Goal: Task Accomplishment & Management: Complete application form

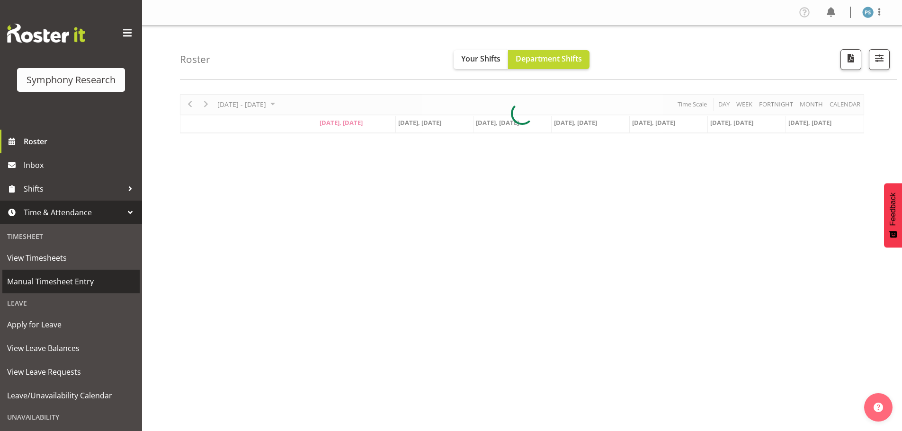
click at [106, 277] on span "Manual Timesheet Entry" at bounding box center [71, 282] width 128 height 14
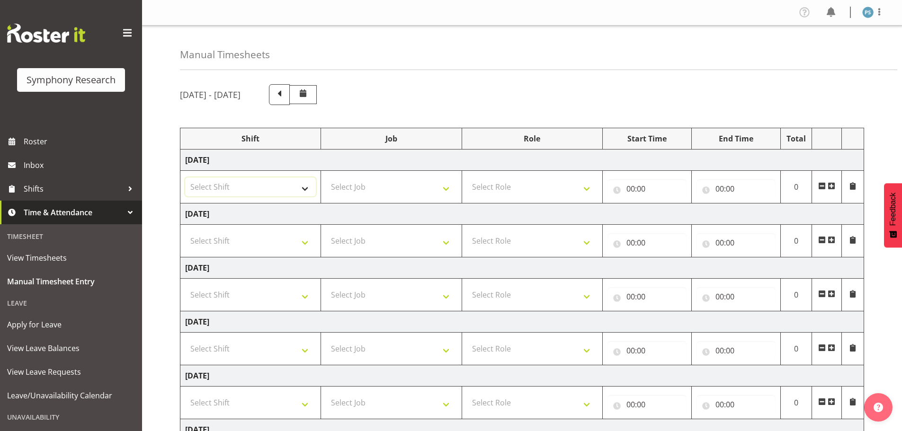
click at [310, 187] on select "Select Shift !!Weekend Residential (Roster IT Shift Label) *Business 9/10am ~ 4…" at bounding box center [250, 187] width 131 height 19
select select "4583"
click at [185, 178] on select "Select Shift !!Weekend Residential (Roster IT Shift Label) *Business 9/10am ~ 4…" at bounding box center [250, 187] width 131 height 19
click at [446, 189] on select "Select Job 550060 IF Admin 553492 World Poll Aus Wave 2 Main 2025 553493 World …" at bounding box center [391, 187] width 131 height 19
select select "715"
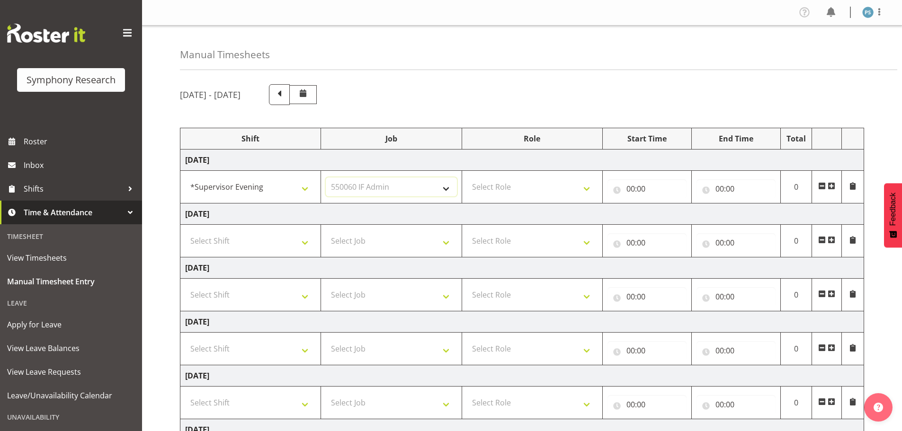
click at [326, 178] on select "Select Job 550060 IF Admin 553492 World Poll Aus Wave 2 Main 2025 553493 World …" at bounding box center [391, 187] width 131 height 19
click at [589, 185] on select "Select Role Supervisor Briefing Interviewing" at bounding box center [532, 187] width 131 height 19
select select "45"
click at [467, 178] on select "Select Role Supervisor Briefing Interviewing" at bounding box center [532, 187] width 131 height 19
click at [633, 189] on input "00:00" at bounding box center [647, 188] width 79 height 19
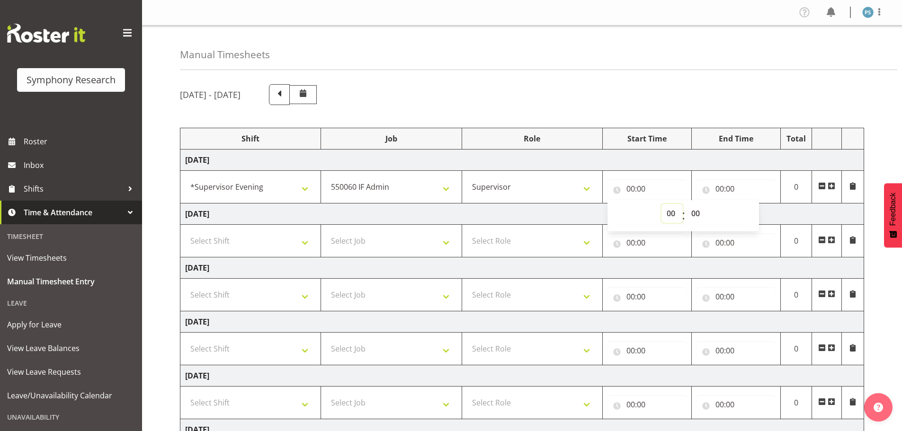
click at [667, 214] on select "00 01 02 03 04 05 06 07 08 09 10 11 12 13 14 15 16 17 18 19 20 21 22 23" at bounding box center [672, 213] width 21 height 19
select select "15"
click at [662, 204] on select "00 01 02 03 04 05 06 07 08 09 10 11 12 13 14 15 16 17 18 19 20 21 22 23" at bounding box center [672, 213] width 21 height 19
type input "15:00"
click at [696, 213] on select "00 01 02 03 04 05 06 07 08 09 10 11 12 13 14 15 16 17 18 19 20 21 22 23 24 25 2…" at bounding box center [696, 213] width 21 height 19
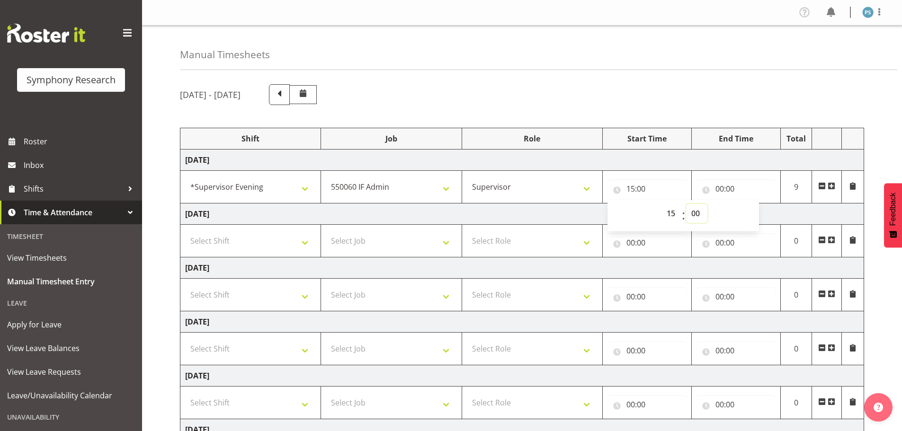
select select "45"
click at [686, 204] on select "00 01 02 03 04 05 06 07 08 09 10 11 12 13 14 15 16 17 18 19 20 21 22 23 24 25 2…" at bounding box center [696, 213] width 21 height 19
type input "15:45"
click at [720, 185] on input "00:00" at bounding box center [736, 188] width 79 height 19
click at [760, 210] on select "00 01 02 03 04 05 06 07 08 09 10 11 12 13 14 15 16 17 18 19 20 21 22 23" at bounding box center [761, 213] width 21 height 19
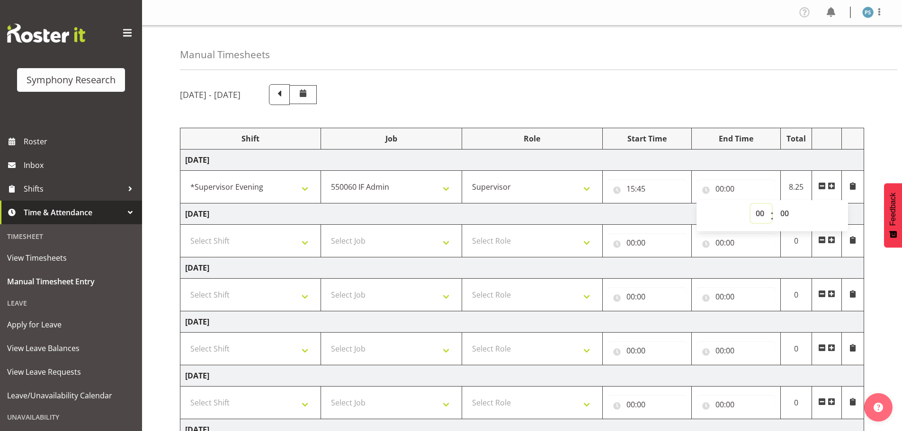
select select "16"
click at [751, 204] on select "00 01 02 03 04 05 06 07 08 09 10 11 12 13 14 15 16 17 18 19 20 21 22 23" at bounding box center [761, 213] width 21 height 19
type input "16:00"
click at [831, 184] on span at bounding box center [832, 186] width 8 height 8
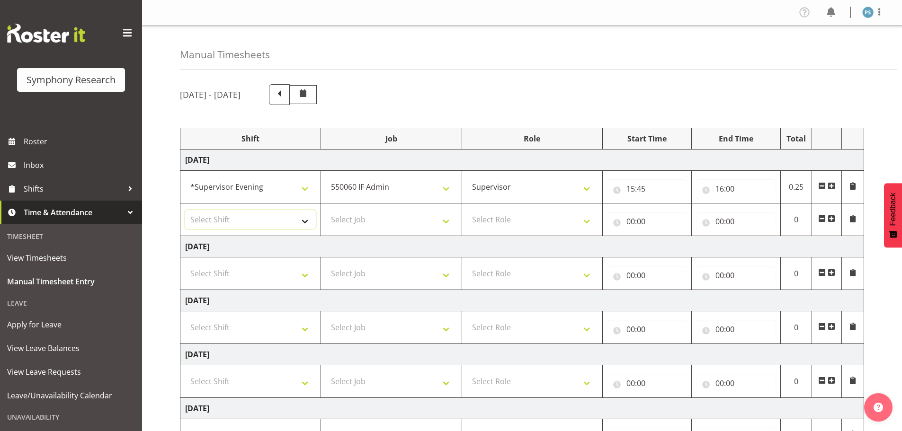
click at [307, 220] on select "Select Shift !!Weekend Residential (Roster IT Shift Label) *Business 9/10am ~ 4…" at bounding box center [250, 219] width 131 height 19
select select "4583"
click at [185, 210] on select "Select Shift !!Weekend Residential (Roster IT Shift Label) *Business 9/10am ~ 4…" at bounding box center [250, 219] width 131 height 19
click at [449, 222] on select "Select Job 550060 IF Admin 553492 World Poll Aus Wave 2 Main 2025 553493 World …" at bounding box center [391, 219] width 131 height 19
select select "10527"
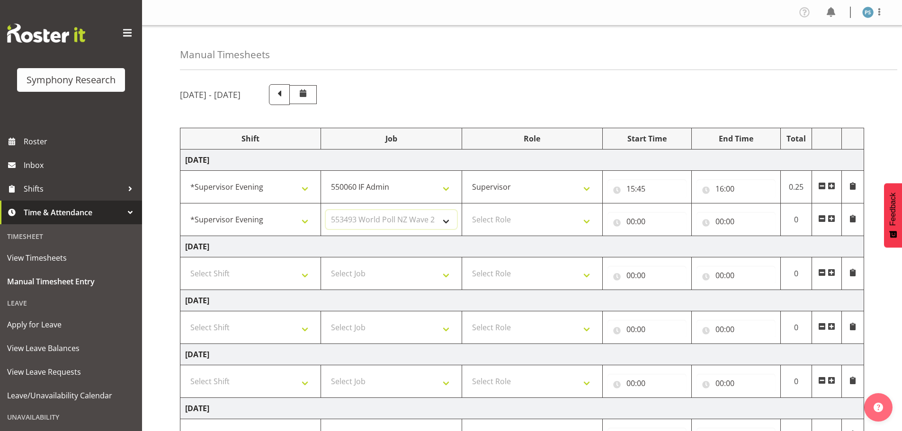
click at [326, 210] on select "Select Job 550060 IF Admin 553492 World Poll Aus Wave 2 Main 2025 553493 World …" at bounding box center [391, 219] width 131 height 19
click at [585, 220] on select "Select Role Supervisor Briefing Interviewing" at bounding box center [532, 219] width 131 height 19
select select "45"
click at [467, 210] on select "Select Role Supervisor Briefing Interviewing" at bounding box center [532, 219] width 131 height 19
click at [633, 224] on input "00:00" at bounding box center [647, 221] width 79 height 19
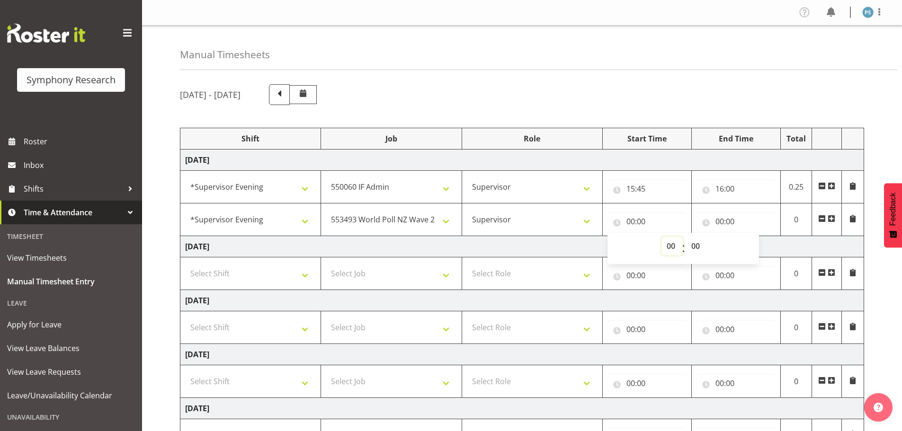
click at [673, 244] on select "00 01 02 03 04 05 06 07 08 09 10 11 12 13 14 15 16 17 18 19 20 21 22 23" at bounding box center [672, 246] width 21 height 19
select select "16"
click at [662, 237] on select "00 01 02 03 04 05 06 07 08 09 10 11 12 13 14 15 16 17 18 19 20 21 22 23" at bounding box center [672, 246] width 21 height 19
type input "16:00"
click at [694, 242] on select "00 01 02 03 04 05 06 07 08 09 10 11 12 13 14 15 16 17 18 19 20 21 22 23 24 25 2…" at bounding box center [696, 246] width 21 height 19
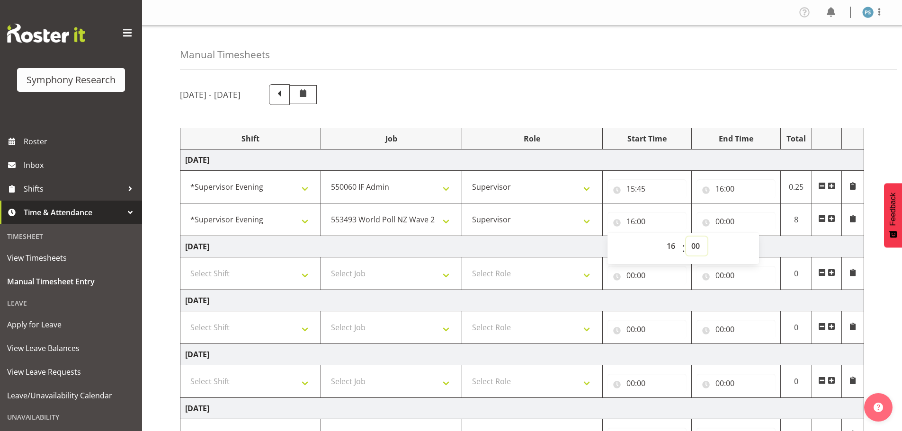
select select "30"
click at [686, 237] on select "00 01 02 03 04 05 06 07 08 09 10 11 12 13 14 15 16 17 18 19 20 21 22 23 24 25 2…" at bounding box center [696, 246] width 21 height 19
type input "16:30"
click at [718, 219] on input "00:00" at bounding box center [736, 221] width 79 height 19
click at [759, 246] on select "00 01 02 03 04 05 06 07 08 09 10 11 12 13 14 15 16 17 18 19 20 21 22 23" at bounding box center [761, 246] width 21 height 19
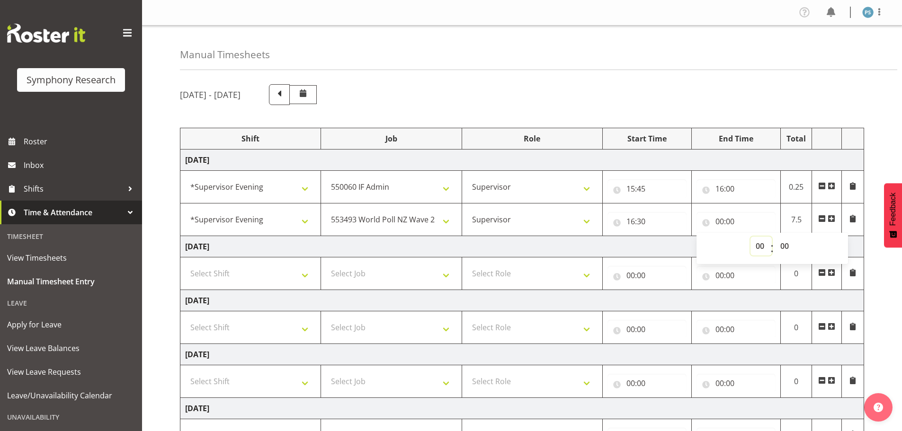
select select "18"
click at [751, 237] on select "00 01 02 03 04 05 06 07 08 09 10 11 12 13 14 15 16 17 18 19 20 21 22 23" at bounding box center [761, 246] width 21 height 19
type input "18:00"
click at [787, 242] on select "00 01 02 03 04 05 06 07 08 09 10 11 12 13 14 15 16 17 18 19 20 21 22 23 24 25 2…" at bounding box center [785, 246] width 21 height 19
select select "30"
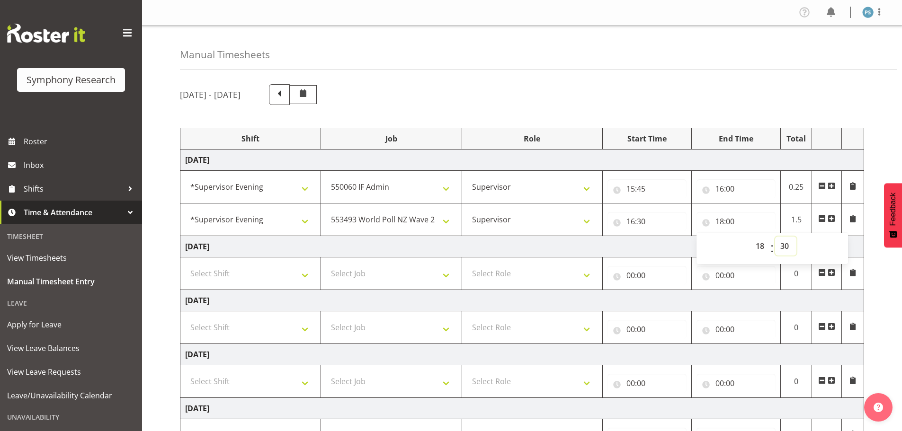
click at [775, 237] on select "00 01 02 03 04 05 06 07 08 09 10 11 12 13 14 15 16 17 18 19 20 21 22 23 24 25 2…" at bounding box center [785, 246] width 21 height 19
type input "18:30"
click at [834, 217] on span at bounding box center [832, 219] width 8 height 8
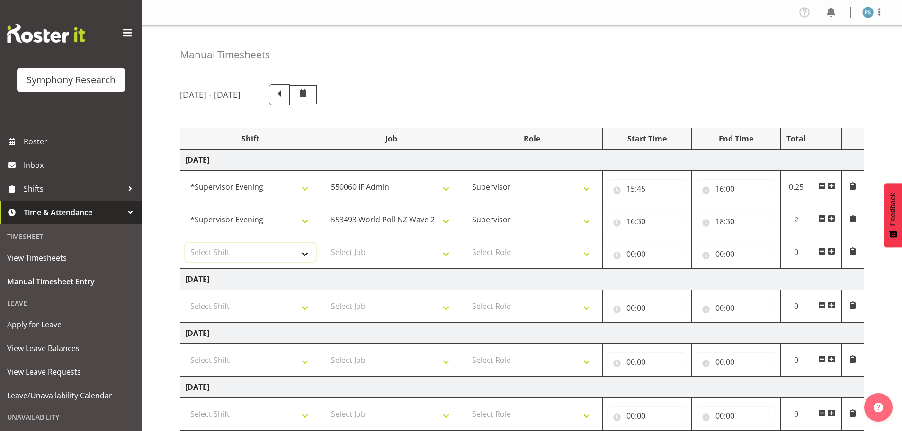
click at [300, 253] on select "Select Shift !!Weekend Residential (Roster IT Shift Label) *Business 9/10am ~ 4…" at bounding box center [250, 252] width 131 height 19
select select "4583"
click at [185, 243] on select "Select Shift !!Weekend Residential (Roster IT Shift Label) *Business 9/10am ~ 4…" at bounding box center [250, 252] width 131 height 19
click at [445, 251] on select "Select Job 550060 IF Admin 553492 World Poll Aus Wave 2 Main 2025 553493 World …" at bounding box center [391, 252] width 131 height 19
select select "10499"
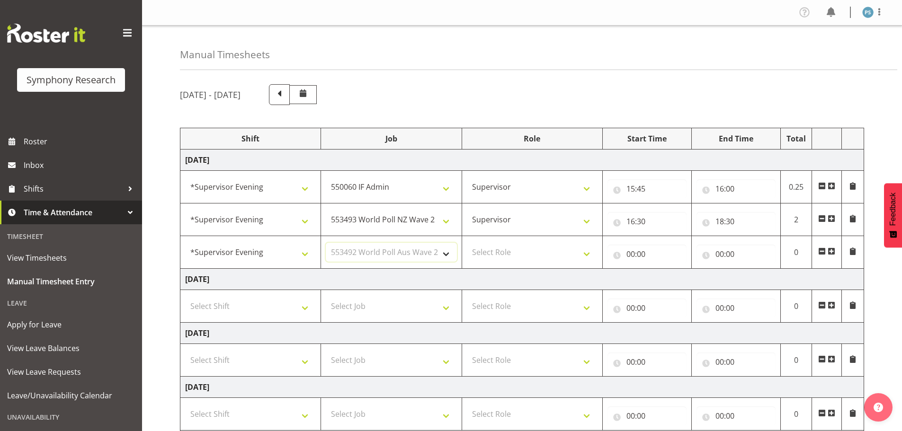
click at [326, 243] on select "Select Job 550060 IF Admin 553492 World Poll Aus Wave 2 Main 2025 553493 World …" at bounding box center [391, 252] width 131 height 19
click at [583, 256] on select "Select Role Supervisor Briefing Interviewing" at bounding box center [532, 252] width 131 height 19
select select "45"
click at [467, 243] on select "Select Role Supervisor Briefing Interviewing" at bounding box center [532, 252] width 131 height 19
click at [631, 254] on input "00:00" at bounding box center [647, 254] width 79 height 19
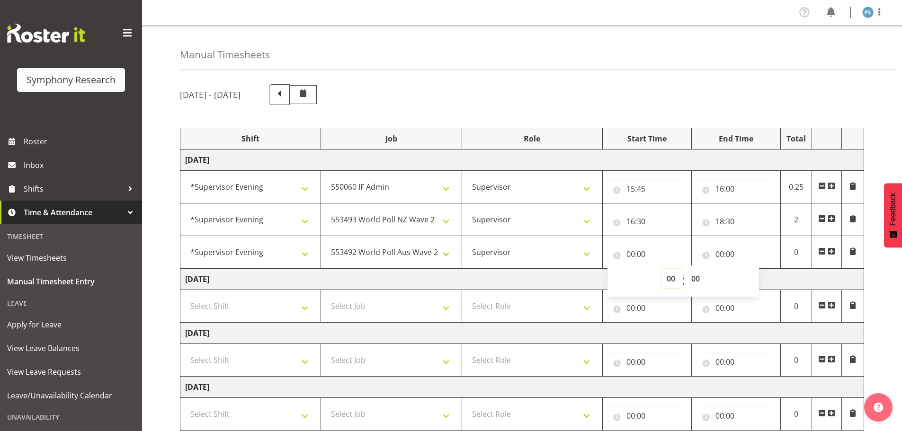
click at [668, 278] on select "00 01 02 03 04 05 06 07 08 09 10 11 12 13 14 15 16 17 18 19 20 21 22 23" at bounding box center [672, 278] width 21 height 19
select select "18"
click at [662, 269] on select "00 01 02 03 04 05 06 07 08 09 10 11 12 13 14 15 16 17 18 19 20 21 22 23" at bounding box center [672, 278] width 21 height 19
type input "18:00"
click at [699, 277] on select "00 01 02 03 04 05 06 07 08 09 10 11 12 13 14 15 16 17 18 19 20 21 22 23 24 25 2…" at bounding box center [696, 278] width 21 height 19
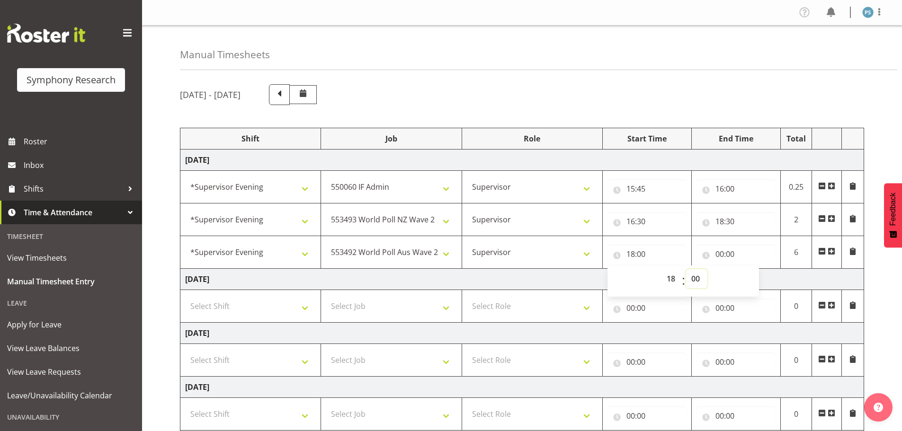
select select "31"
click at [686, 269] on select "00 01 02 03 04 05 06 07 08 09 10 11 12 13 14 15 16 17 18 19 20 21 22 23 24 25 2…" at bounding box center [696, 278] width 21 height 19
type input "18:31"
click at [698, 279] on select "00 01 02 03 04 05 06 07 08 09 10 11 12 13 14 15 16 17 18 19 20 21 22 23 24 25 2…" at bounding box center [696, 278] width 21 height 19
select select "30"
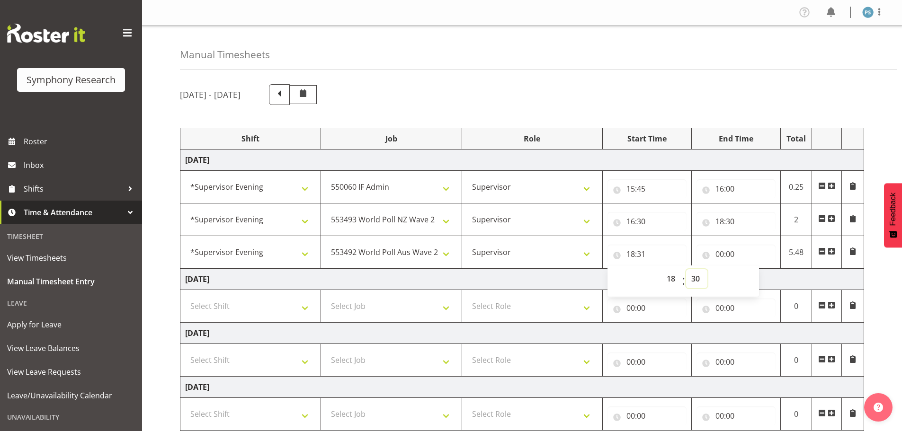
click at [686, 269] on select "00 01 02 03 04 05 06 07 08 09 10 11 12 13 14 15 16 17 18 19 20 21 22 23 24 25 2…" at bounding box center [696, 278] width 21 height 19
type input "18:30"
click at [718, 253] on input "00:00" at bounding box center [736, 254] width 79 height 19
click at [756, 278] on select "00 01 02 03 04 05 06 07 08 09 10 11 12 13 14 15 16 17 18 19 20 21 22 23" at bounding box center [761, 278] width 21 height 19
select select "22"
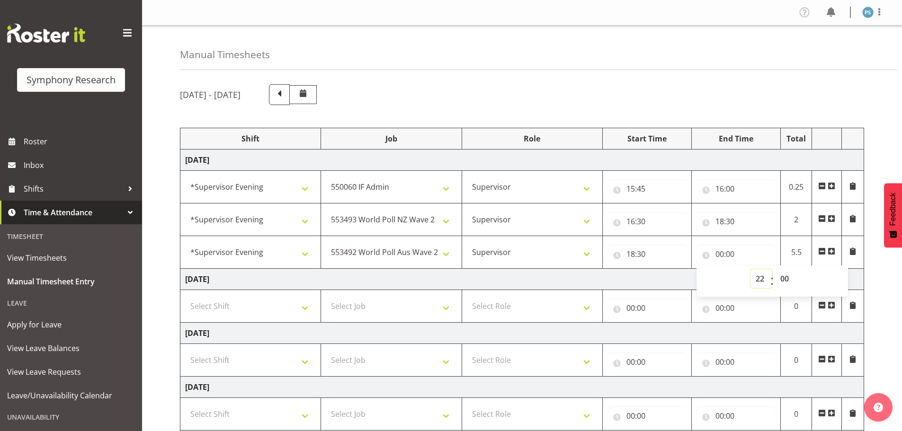
click at [751, 269] on select "00 01 02 03 04 05 06 07 08 09 10 11 12 13 14 15 16 17 18 19 20 21 22 23" at bounding box center [761, 278] width 21 height 19
type input "22:00"
click at [786, 278] on select "00 01 02 03 04 05 06 07 08 09 10 11 12 13 14 15 16 17 18 19 20 21 22 23 24 25 2…" at bounding box center [785, 278] width 21 height 19
select select "45"
click at [775, 269] on select "00 01 02 03 04 05 06 07 08 09 10 11 12 13 14 15 16 17 18 19 20 21 22 23 24 25 2…" at bounding box center [785, 278] width 21 height 19
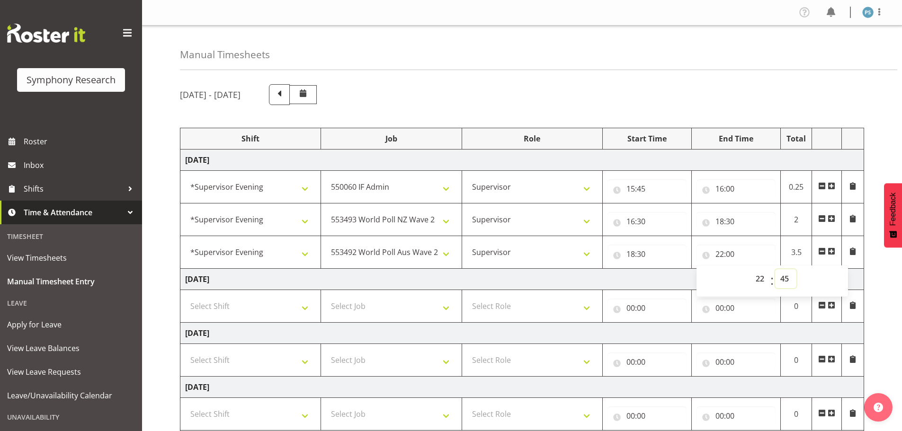
type input "22:45"
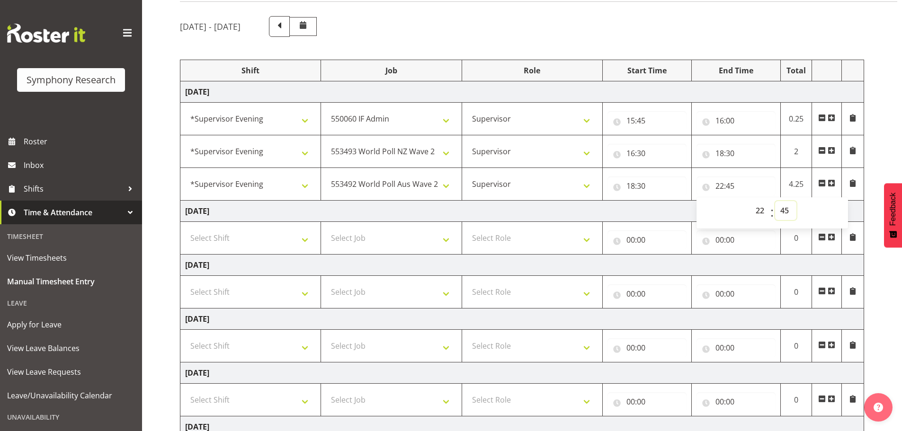
scroll to position [222, 0]
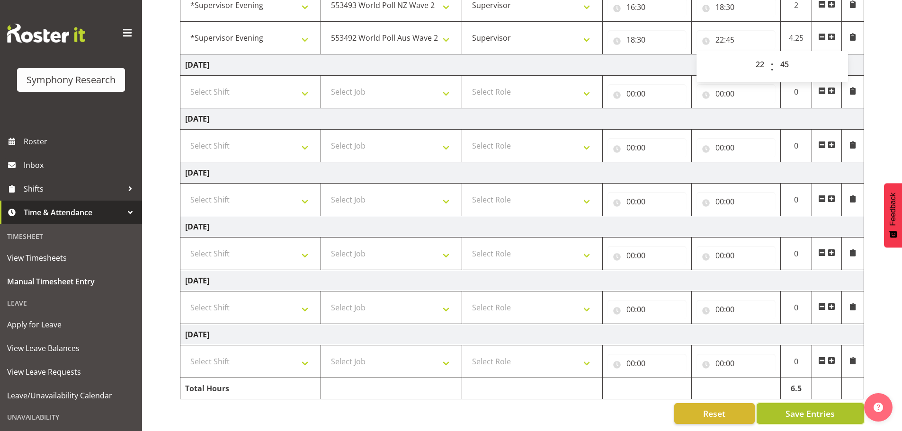
click at [810, 404] on button "Save Entries" at bounding box center [811, 414] width 108 height 21
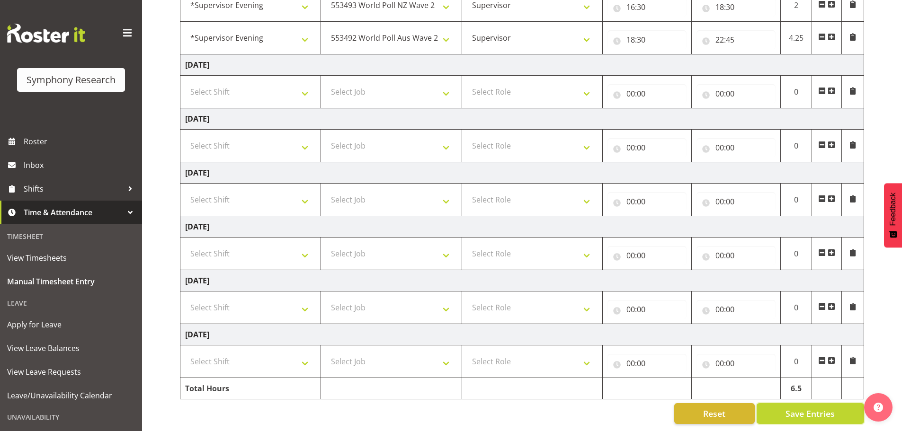
select select "715"
type input "15:45"
type input "16:00"
select select "10527"
type input "16:30"
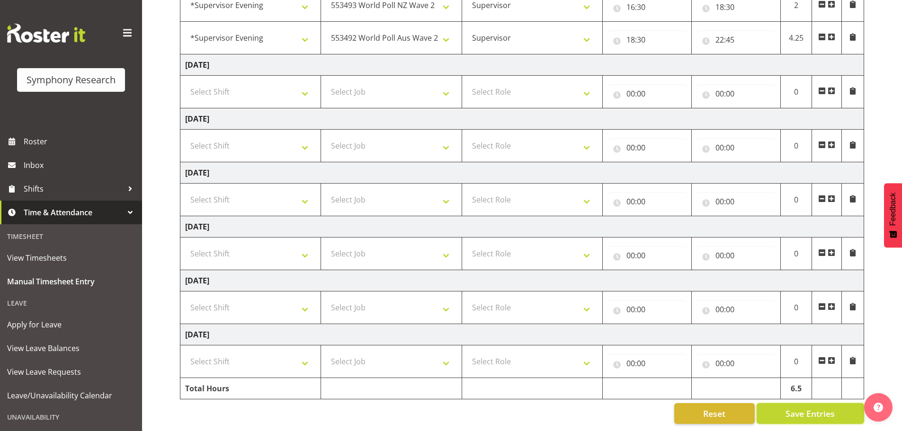
type input "18:30"
select select "4583"
select select "10527"
select select "4583"
select select "10499"
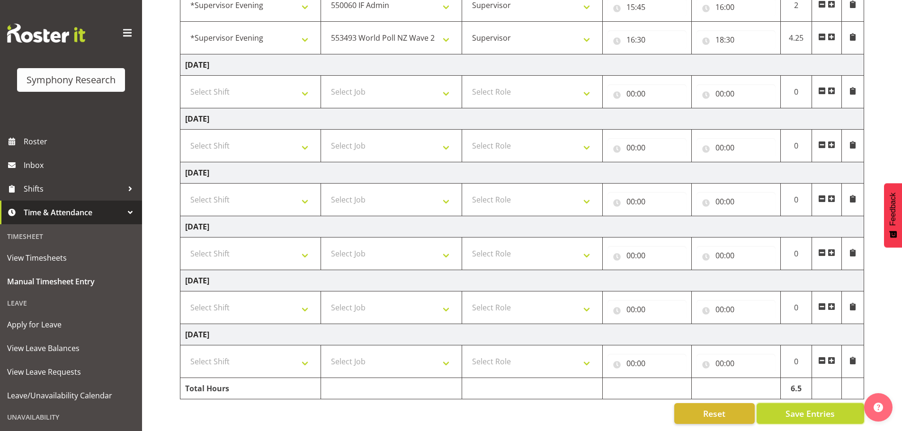
select select "4583"
select select "10499"
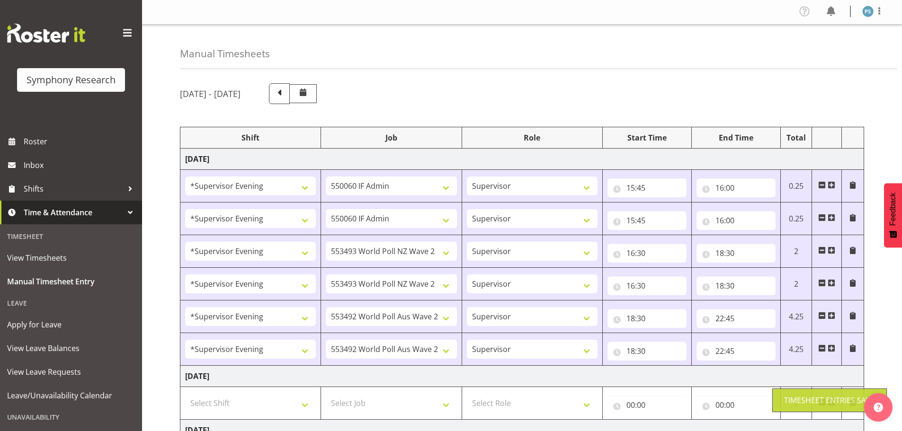
scroll to position [0, 0]
click at [822, 349] on span at bounding box center [822, 350] width 8 height 8
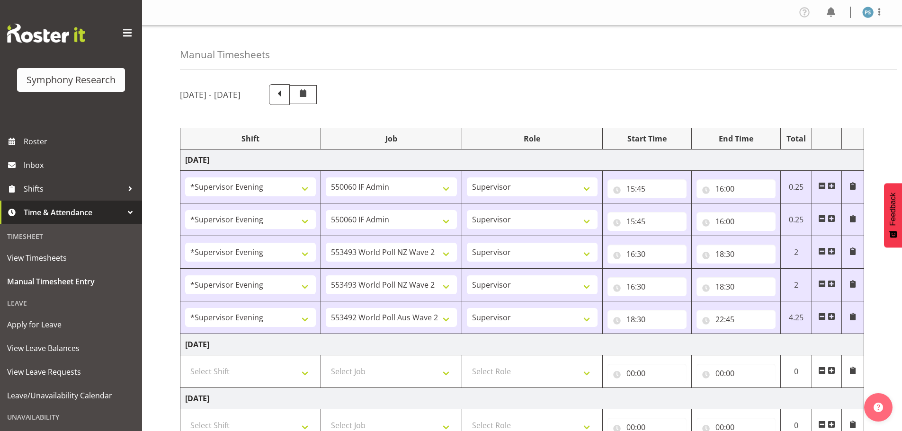
click at [821, 317] on span at bounding box center [822, 317] width 8 height 8
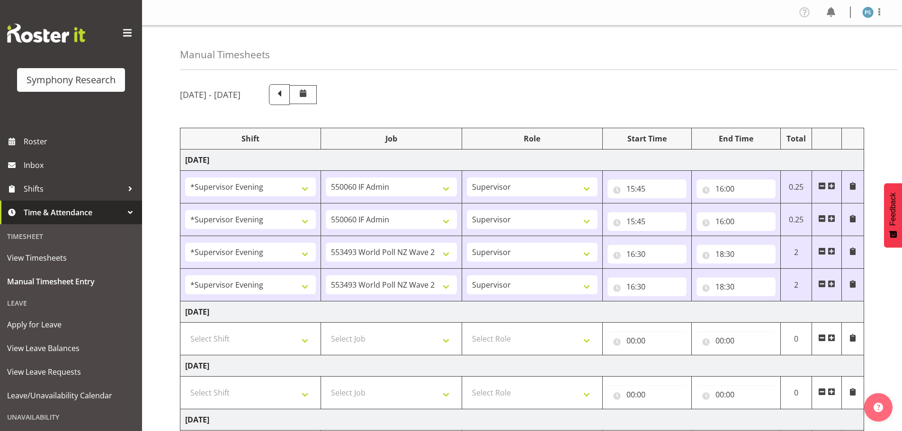
click at [822, 283] on span at bounding box center [822, 284] width 8 height 8
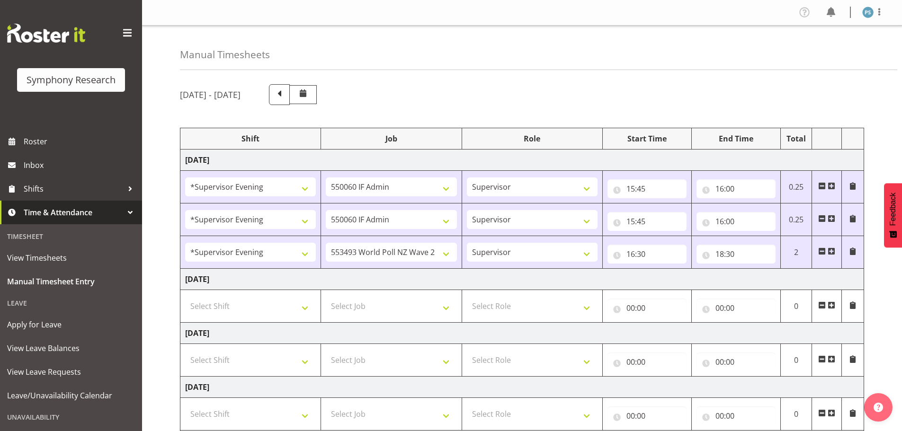
click at [821, 251] on span at bounding box center [822, 252] width 8 height 8
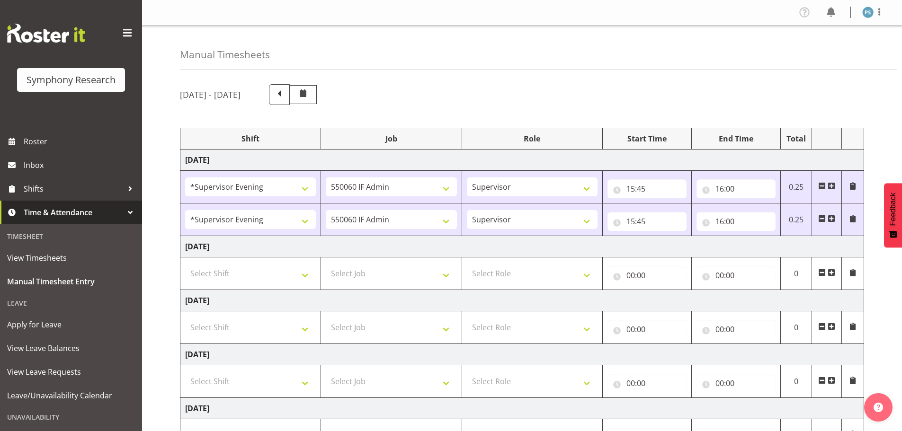
click at [820, 218] on span at bounding box center [822, 219] width 8 height 8
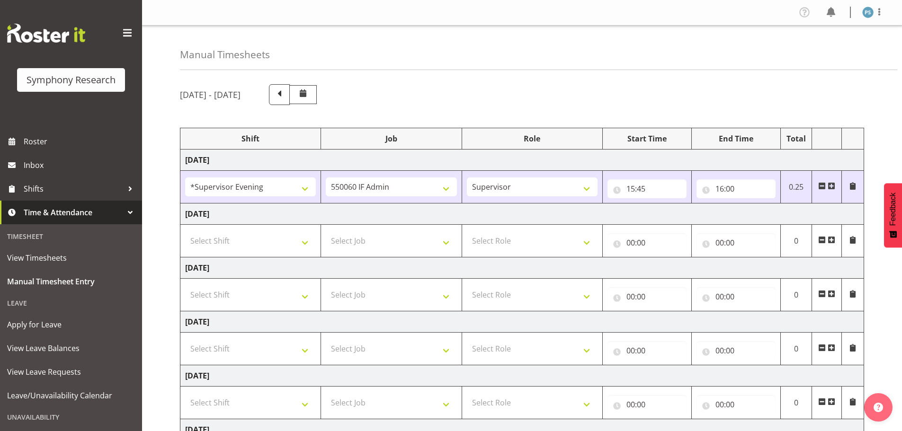
click at [834, 184] on span at bounding box center [832, 186] width 8 height 8
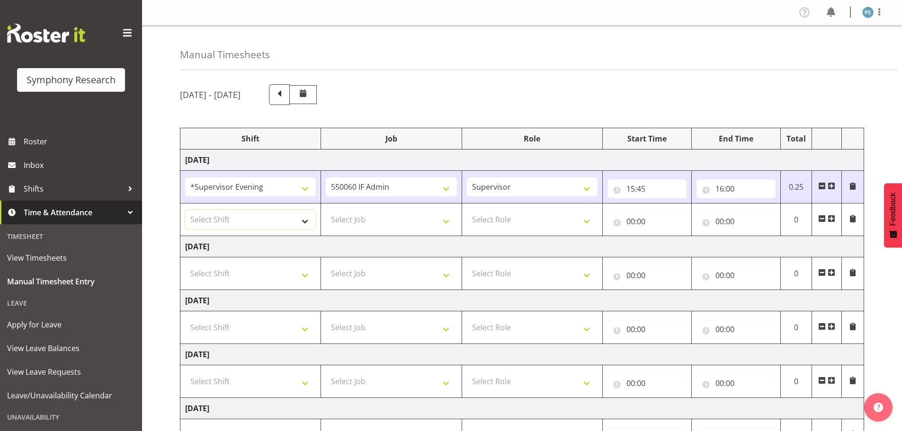
click at [307, 222] on select "Select Shift !!Weekend Residential (Roster IT Shift Label) *Business 9/10am ~ 4…" at bounding box center [250, 219] width 131 height 19
select select "4583"
click at [185, 210] on select "Select Shift !!Weekend Residential (Roster IT Shift Label) *Business 9/10am ~ 4…" at bounding box center [250, 219] width 131 height 19
click at [445, 223] on select "Select Job 550060 IF Admin 553492 World Poll Aus Wave 2 Main 2025 553493 World …" at bounding box center [391, 219] width 131 height 19
select select "10527"
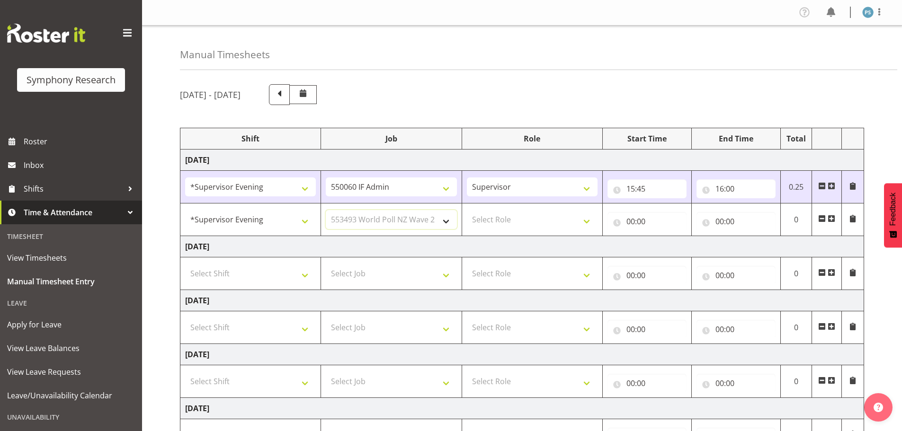
click at [326, 210] on select "Select Job 550060 IF Admin 553492 World Poll Aus Wave 2 Main 2025 553493 World …" at bounding box center [391, 219] width 131 height 19
drag, startPoint x: 589, startPoint y: 217, endPoint x: 584, endPoint y: 222, distance: 7.0
click at [589, 220] on select "Select Role Supervisor Briefing Interviewing" at bounding box center [532, 219] width 131 height 19
click at [573, 228] on select "Select Role Supervisor Briefing Interviewing" at bounding box center [532, 219] width 131 height 19
click at [590, 220] on select "Select Role Supervisor Briefing Interviewing" at bounding box center [532, 219] width 131 height 19
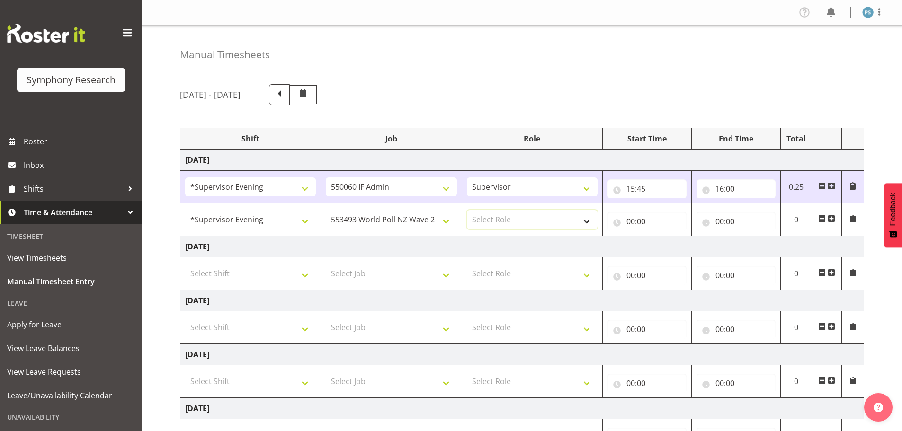
select select "45"
click at [467, 210] on select "Select Role Supervisor Briefing Interviewing" at bounding box center [532, 219] width 131 height 19
click at [632, 224] on input "00:00" at bounding box center [647, 221] width 79 height 19
click at [669, 247] on select "00 01 02 03 04 05 06 07 08 09 10 11 12 13 14 15 16 17 18 19 20 21 22 23" at bounding box center [672, 246] width 21 height 19
select select "16"
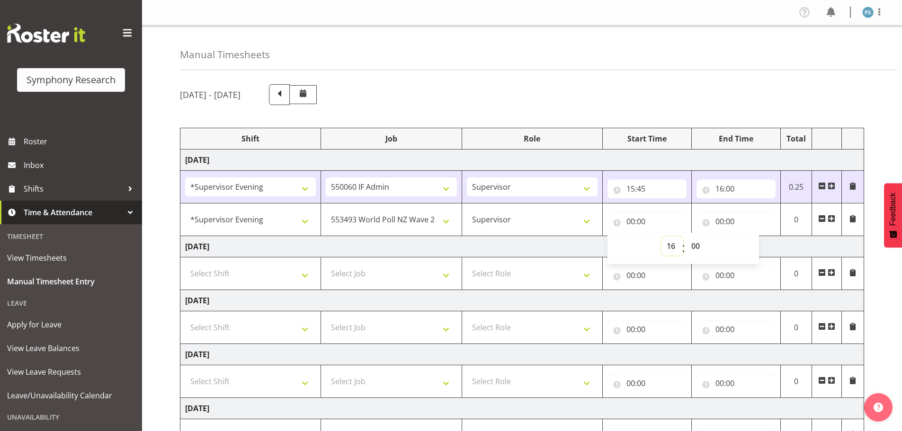
click at [662, 237] on select "00 01 02 03 04 05 06 07 08 09 10 11 12 13 14 15 16 17 18 19 20 21 22 23" at bounding box center [672, 246] width 21 height 19
type input "16:00"
click at [701, 246] on select "00 01 02 03 04 05 06 07 08 09 10 11 12 13 14 15 16 17 18 19 20 21 22 23 24 25 2…" at bounding box center [696, 246] width 21 height 19
select select "30"
click at [686, 237] on select "00 01 02 03 04 05 06 07 08 09 10 11 12 13 14 15 16 17 18 19 20 21 22 23 24 25 2…" at bounding box center [696, 246] width 21 height 19
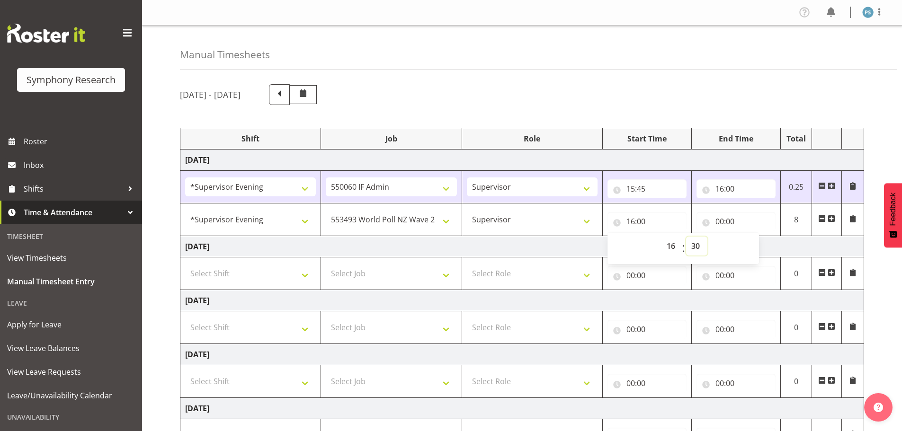
type input "16:30"
click at [720, 222] on input "00:00" at bounding box center [736, 221] width 79 height 19
click at [760, 250] on select "00 01 02 03 04 05 06 07 08 09 10 11 12 13 14 15 16 17 18 19 20 21 22 23" at bounding box center [761, 246] width 21 height 19
select select "18"
click at [751, 237] on select "00 01 02 03 04 05 06 07 08 09 10 11 12 13 14 15 16 17 18 19 20 21 22 23" at bounding box center [761, 246] width 21 height 19
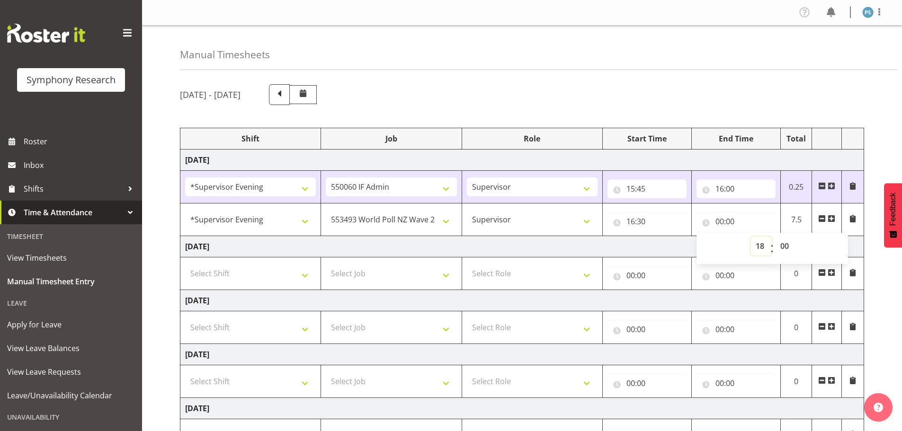
type input "18:00"
click at [785, 244] on select "00 01 02 03 04 05 06 07 08 09 10 11 12 13 14 15 16 17 18 19 20 21 22 23 24 25 2…" at bounding box center [785, 246] width 21 height 19
select select "30"
click at [775, 237] on select "00 01 02 03 04 05 06 07 08 09 10 11 12 13 14 15 16 17 18 19 20 21 22 23 24 25 2…" at bounding box center [785, 246] width 21 height 19
type input "18:30"
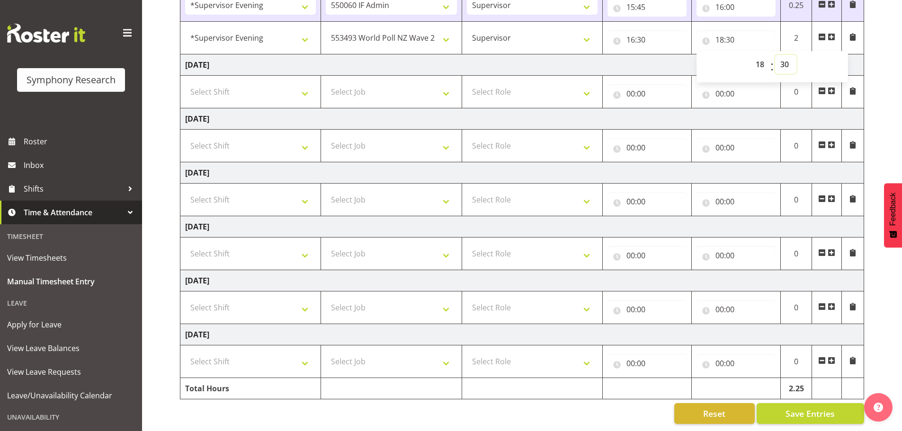
scroll to position [189, 0]
click at [806, 408] on span "Save Entries" at bounding box center [810, 414] width 49 height 12
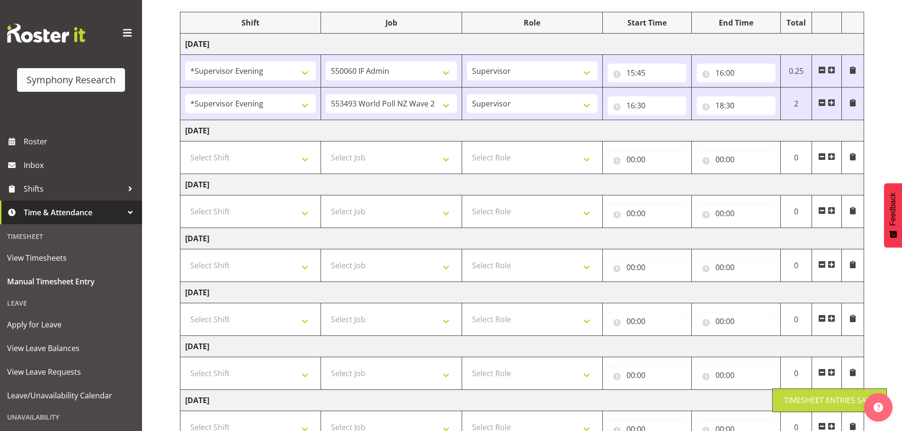
scroll to position [0, 0]
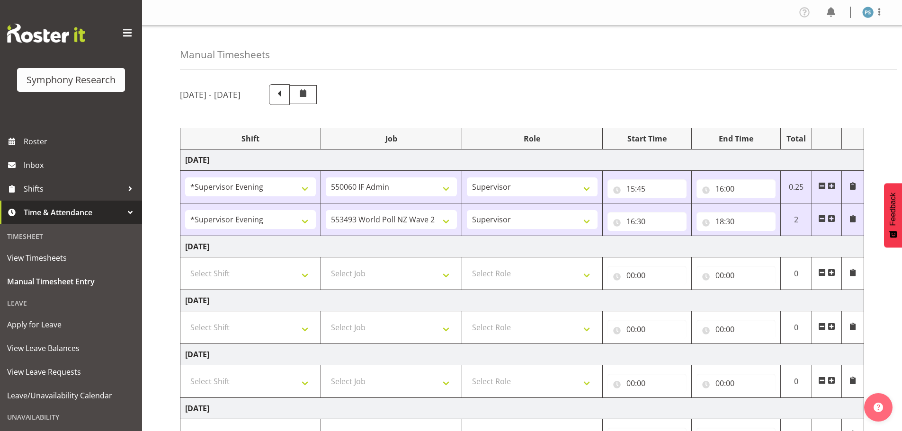
click at [833, 219] on span at bounding box center [832, 219] width 8 height 8
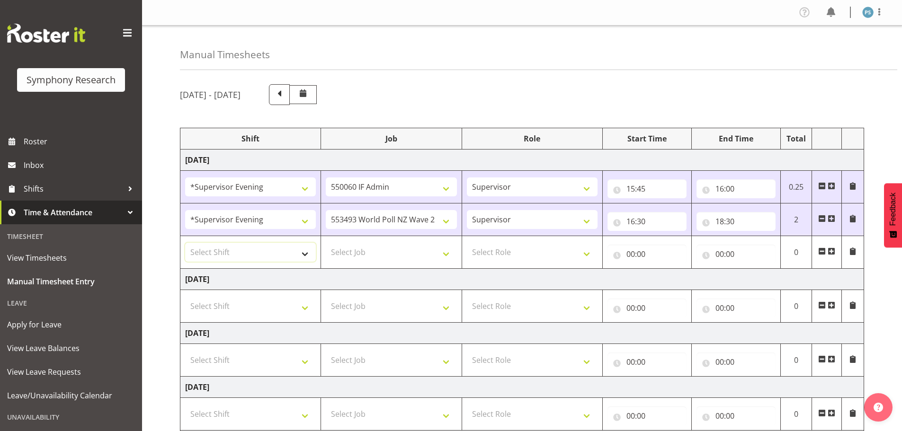
click at [305, 254] on select "Select Shift !!Weekend Residential (Roster IT Shift Label) *Business 9/10am ~ 4…" at bounding box center [250, 252] width 131 height 19
select select "4583"
click at [185, 243] on select "Select Shift !!Weekend Residential (Roster IT Shift Label) *Business 9/10am ~ 4…" at bounding box center [250, 252] width 131 height 19
click at [447, 251] on select "Select Job 550060 IF Admin 553492 World Poll Aus Wave 2 Main 2025 553493 World …" at bounding box center [391, 252] width 131 height 19
select select "10499"
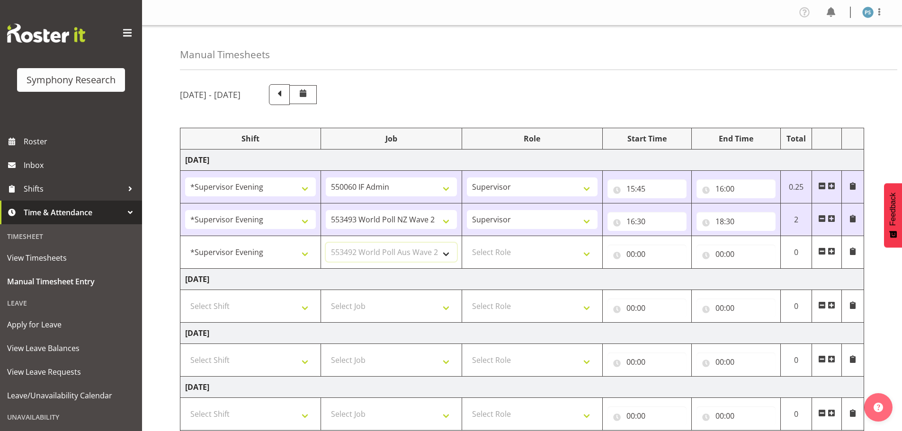
click at [326, 243] on select "Select Job 550060 IF Admin 553492 World Poll Aus Wave 2 Main 2025 553493 World …" at bounding box center [391, 252] width 131 height 19
click at [588, 255] on select "Select Role Supervisor Briefing Interviewing" at bounding box center [532, 252] width 131 height 19
select select "45"
click at [467, 243] on select "Select Role Supervisor Briefing Interviewing" at bounding box center [532, 252] width 131 height 19
click at [631, 255] on input "00:00" at bounding box center [647, 254] width 79 height 19
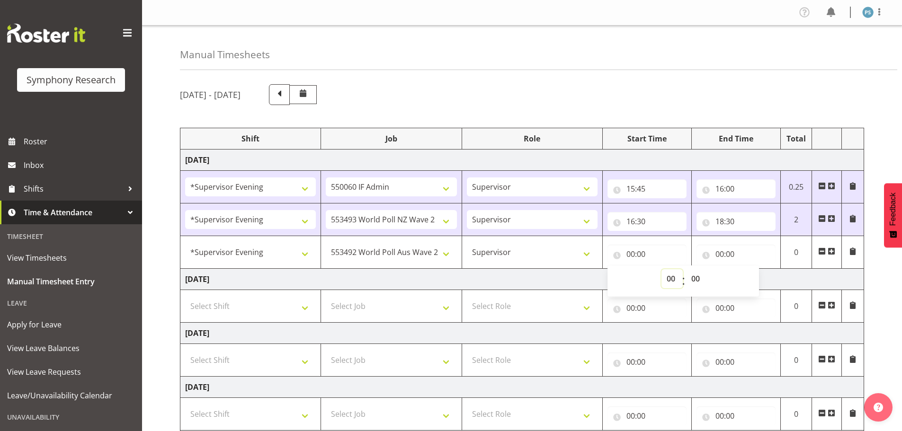
click at [669, 284] on select "00 01 02 03 04 05 06 07 08 09 10 11 12 13 14 15 16 17 18 19 20 21 22 23" at bounding box center [672, 278] width 21 height 19
select select "18"
click at [662, 269] on select "00 01 02 03 04 05 06 07 08 09 10 11 12 13 14 15 16 17 18 19 20 21 22 23" at bounding box center [672, 278] width 21 height 19
type input "18:00"
click at [693, 280] on select "00 01 02 03 04 05 06 07 08 09 10 11 12 13 14 15 16 17 18 19 20 21 22 23 24 25 2…" at bounding box center [696, 278] width 21 height 19
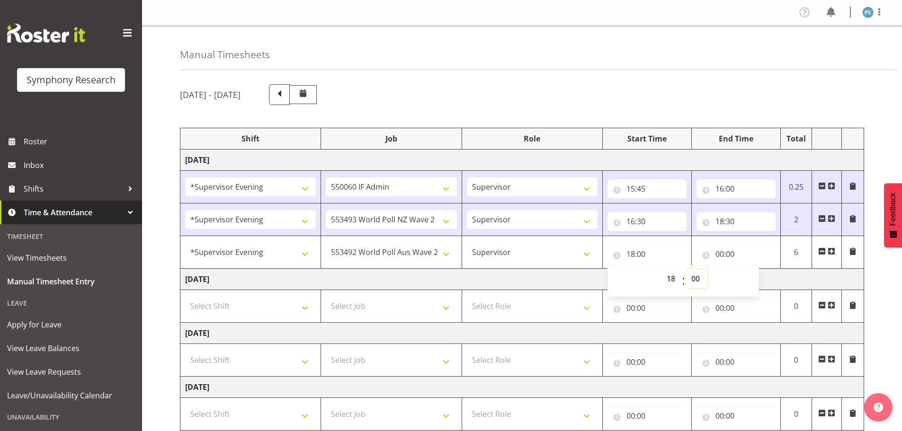
select select "30"
click at [686, 269] on select "00 01 02 03 04 05 06 07 08 09 10 11 12 13 14 15 16 17 18 19 20 21 22 23 24 25 2…" at bounding box center [696, 278] width 21 height 19
type input "18:30"
click at [723, 255] on input "00:00" at bounding box center [736, 254] width 79 height 19
click at [758, 277] on select "00 01 02 03 04 05 06 07 08 09 10 11 12 13 14 15 16 17 18 19 20 21 22 23" at bounding box center [761, 278] width 21 height 19
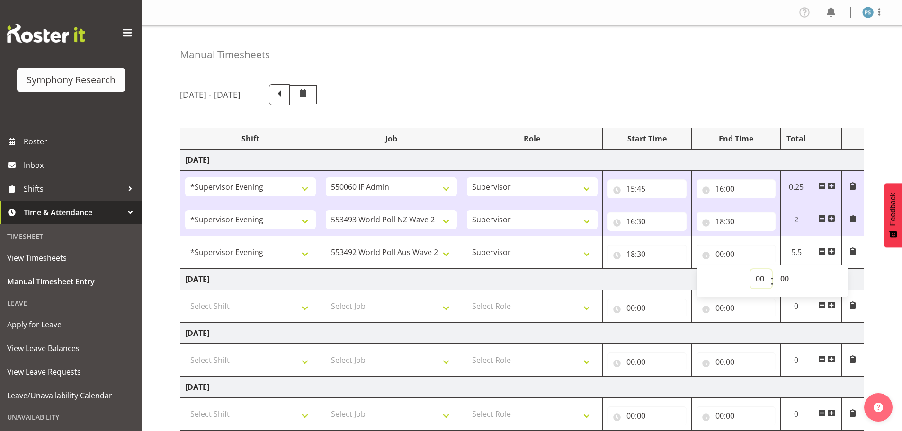
select select "22"
click at [751, 269] on select "00 01 02 03 04 05 06 07 08 09 10 11 12 13 14 15 16 17 18 19 20 21 22 23" at bounding box center [761, 278] width 21 height 19
type input "22:00"
click at [785, 277] on select "00 01 02 03 04 05 06 07 08 09 10 11 12 13 14 15 16 17 18 19 20 21 22 23 24 25 2…" at bounding box center [785, 278] width 21 height 19
select select "45"
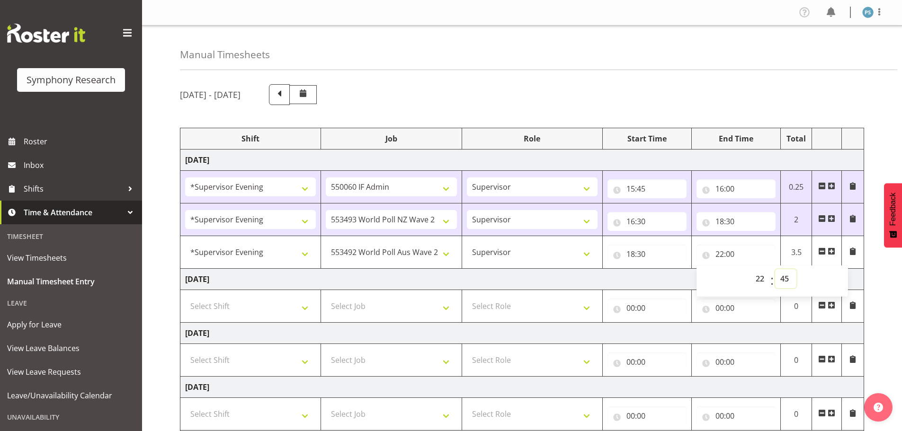
click at [775, 269] on select "00 01 02 03 04 05 06 07 08 09 10 11 12 13 14 15 16 17 18 19 20 21 22 23 24 25 2…" at bounding box center [785, 278] width 21 height 19
type input "22:45"
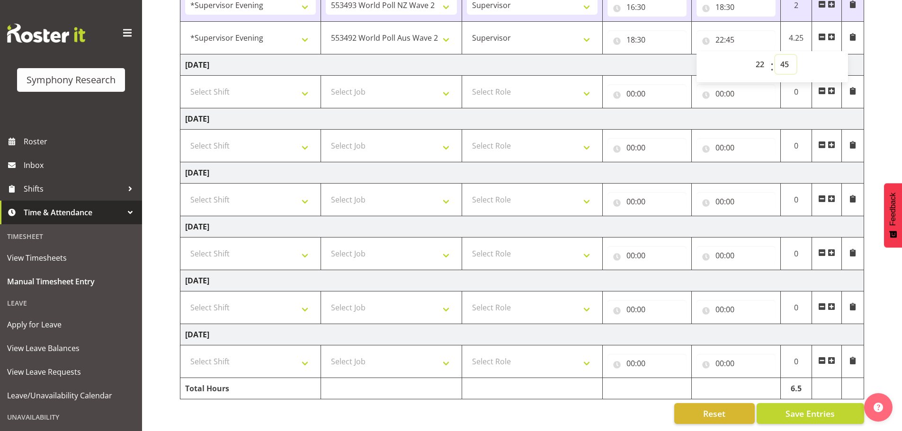
scroll to position [222, 0]
click at [822, 404] on button "Save Entries" at bounding box center [811, 414] width 108 height 21
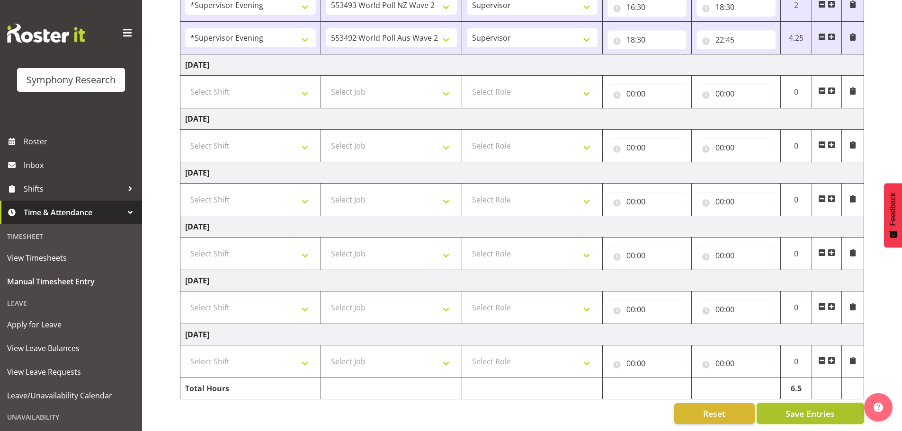
click at [819, 410] on span "Save Entries" at bounding box center [810, 414] width 49 height 12
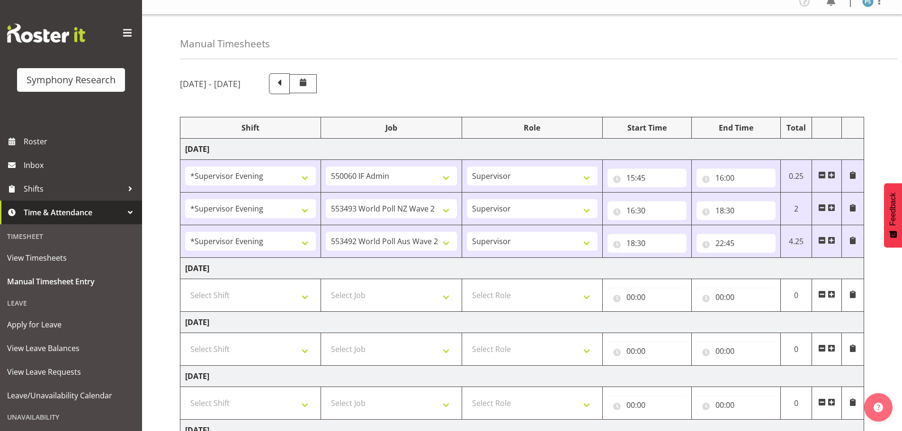
scroll to position [0, 0]
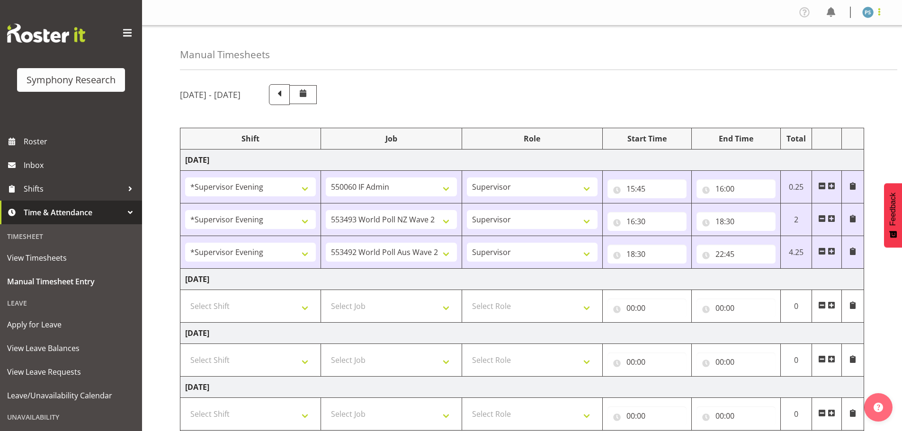
click at [880, 15] on span at bounding box center [879, 11] width 11 height 11
click at [856, 51] on link "Log Out" at bounding box center [839, 49] width 91 height 17
